Goal: Task Accomplishment & Management: Use online tool/utility

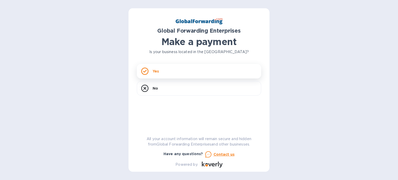
click at [154, 70] on p "Yes" at bounding box center [155, 71] width 6 height 5
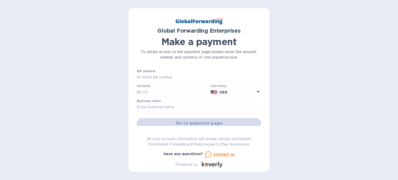
click at [154, 82] on div "Bill number №" at bounding box center [199, 75] width 126 height 15
click at [153, 78] on input "text" at bounding box center [201, 77] width 120 height 8
paste input "79667376"
type input "79667376"
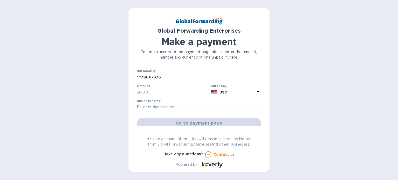
click at [143, 95] on input "text" at bounding box center [173, 92] width 69 height 8
paste input "802.62"
type input "802.62"
drag, startPoint x: 111, startPoint y: 57, endPoint x: 78, endPoint y: 39, distance: 37.5
click at [78, 39] on div "Global Forwarding Enterprises Make a payment To obtain access to the payment pa…" at bounding box center [199, 90] width 398 height 180
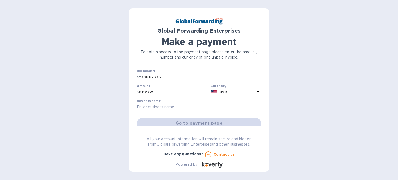
click at [160, 107] on input "text" at bounding box center [199, 107] width 124 height 8
paste input "Dakota Gunslingers LLC"
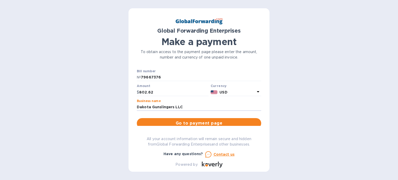
type input "Dakota Gunslingers LLC"
click at [152, 117] on div "Go to payment page" at bounding box center [199, 123] width 126 height 12
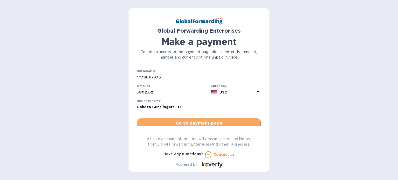
click at [152, 121] on span "Go to payment page" at bounding box center [199, 123] width 116 height 6
